Goal: Task Accomplishment & Management: Manage account settings

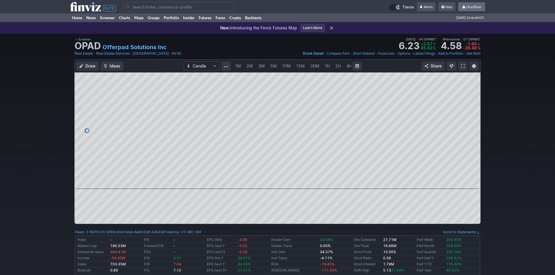
scroll to position [0, 31]
click at [474, 8] on span "chunfliu6" at bounding box center [473, 7] width 15 height 4
drag, startPoint x: 465, startPoint y: 43, endPoint x: 461, endPoint y: 42, distance: 4.1
click at [465, 43] on link "Sign Out" at bounding box center [468, 42] width 33 height 9
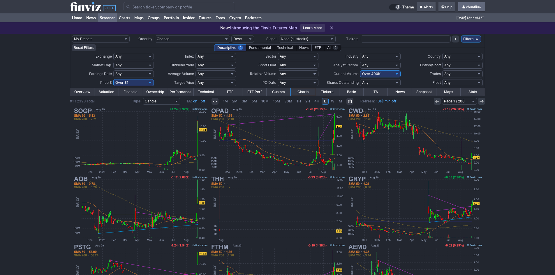
click at [468, 7] on span "chunfliu6" at bounding box center [473, 7] width 15 height 4
click at [464, 41] on link "Sign Out" at bounding box center [468, 42] width 33 height 9
